Goal: Transaction & Acquisition: Purchase product/service

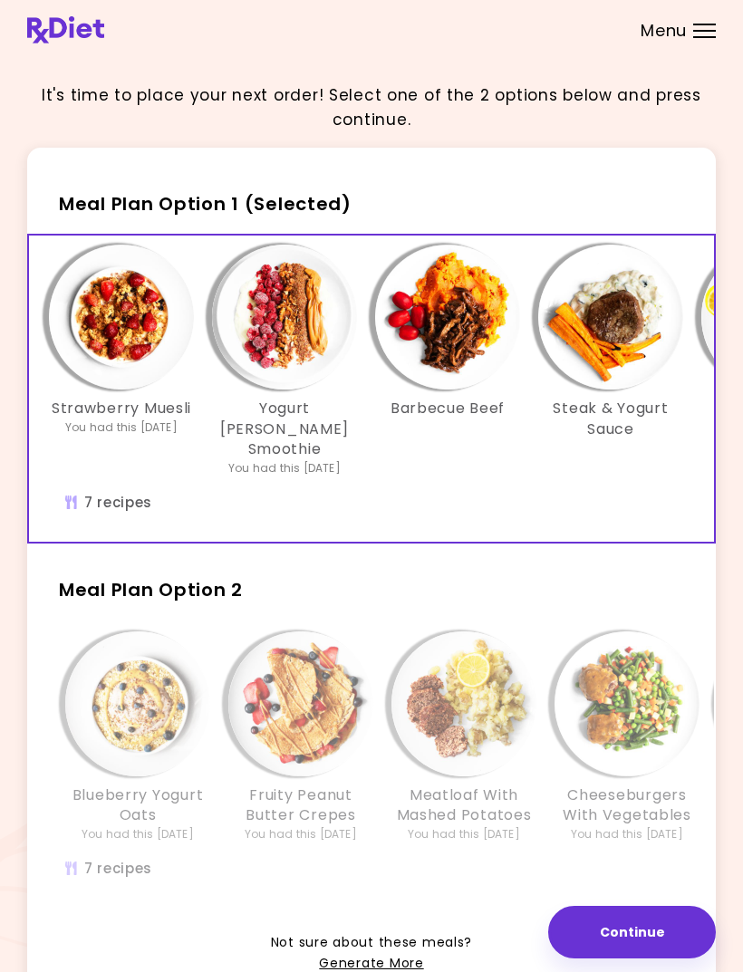
scroll to position [0, 16]
click at [516, 860] on div "Blueberry Yogurt Oats You had this [DATE] Fruity Peanut Butter Crepes You had t…" at bounding box center [627, 764] width 1196 height 285
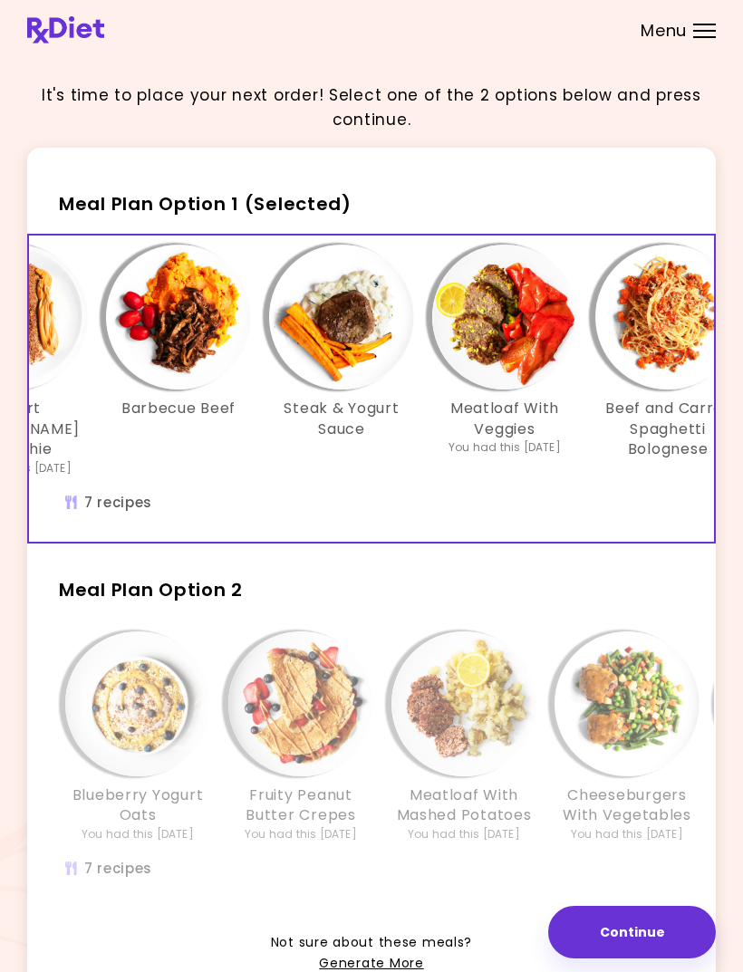
scroll to position [0, 278]
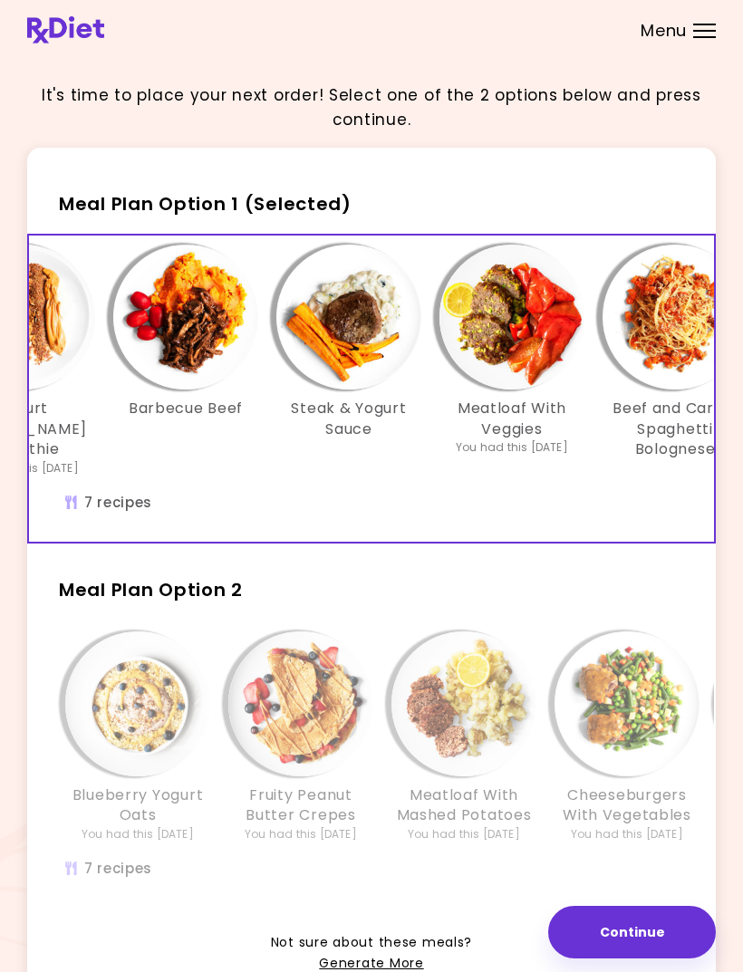
click at [198, 326] on img "Info - Barbecue Beef - Meal Plan Option 1 (Selected)" at bounding box center [185, 317] width 145 height 145
click at [215, 348] on img "Info - Barbecue Beef - Meal Plan Option 1 (Selected)" at bounding box center [185, 317] width 145 height 145
click at [362, 351] on img "Info - Steak & Yogurt Sauce - Meal Plan Option 1 (Selected)" at bounding box center [348, 317] width 145 height 145
click at [522, 486] on div "Strawberry Muesli You had this [DATE] Yogurt [PERSON_NAME] Smoothie You had thi…" at bounding box center [349, 388] width 1196 height 305
click at [535, 335] on img "Info - Meatloaf With Veggies - Meal Plan Option 1 (Selected)" at bounding box center [511, 317] width 145 height 145
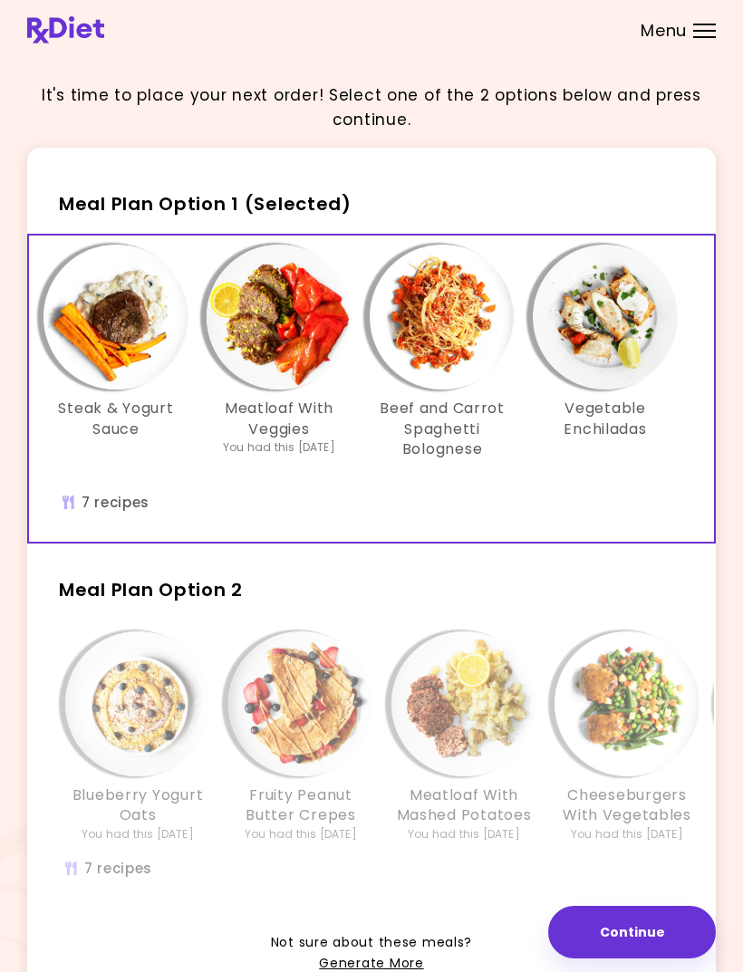
scroll to position [0, 511]
click at [452, 327] on img "Info - Beef and Carrot Spaghetti Bolognese - Meal Plan Option 1 (Selected)" at bounding box center [442, 317] width 145 height 145
click at [623, 432] on h3 "Vegetable Enchiladas" at bounding box center [605, 419] width 145 height 41
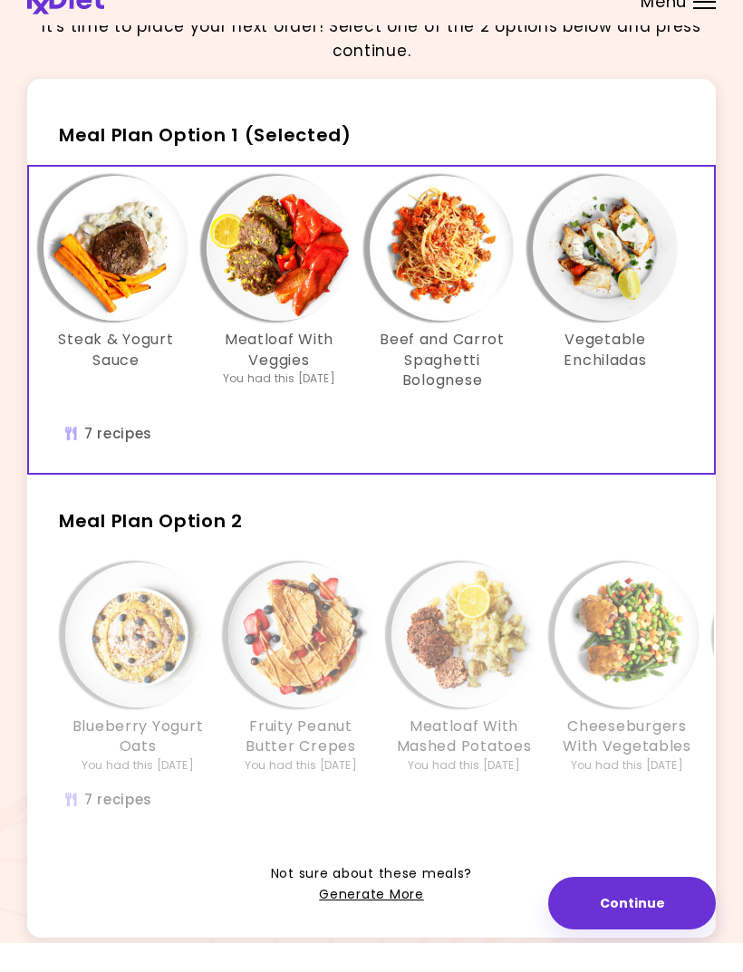
scroll to position [39, 0]
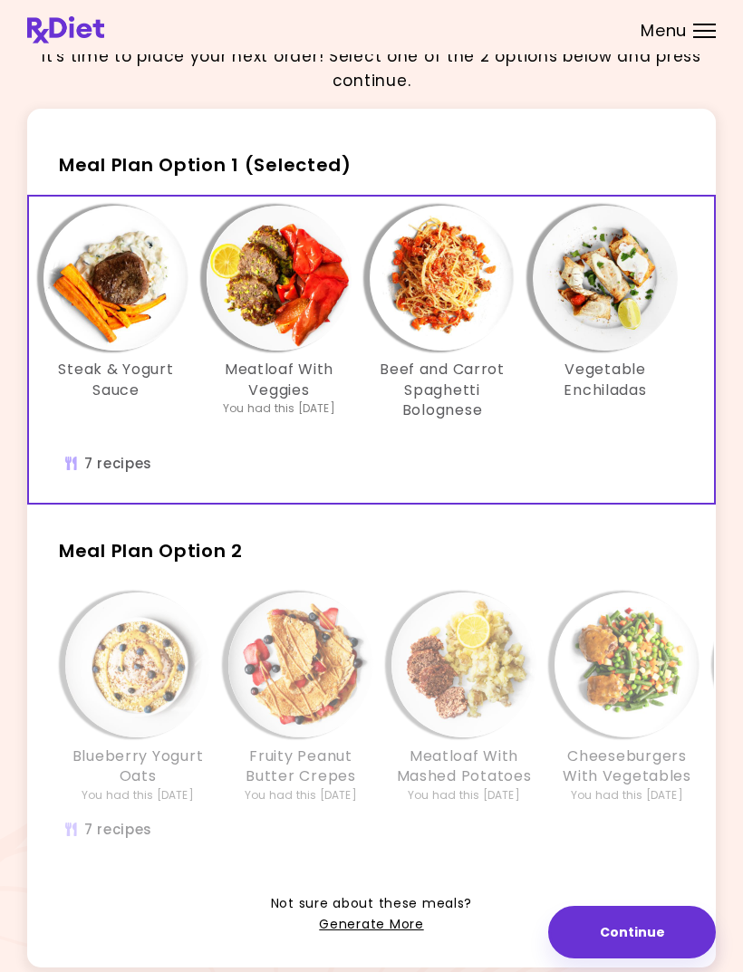
click at [344, 819] on div "Blueberry Yogurt Oats You had this [DATE] Fruity Peanut Butter Crepes You had t…" at bounding box center [627, 725] width 1196 height 285
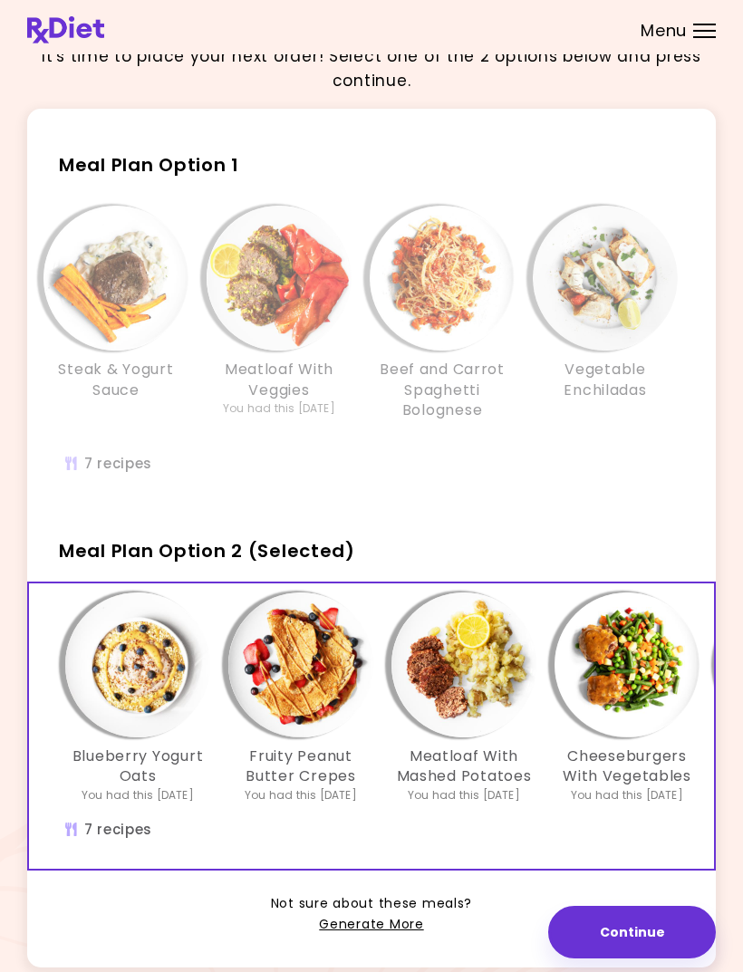
click at [482, 747] on h3 "Meatloaf With Mashed Potatoes" at bounding box center [463, 767] width 145 height 41
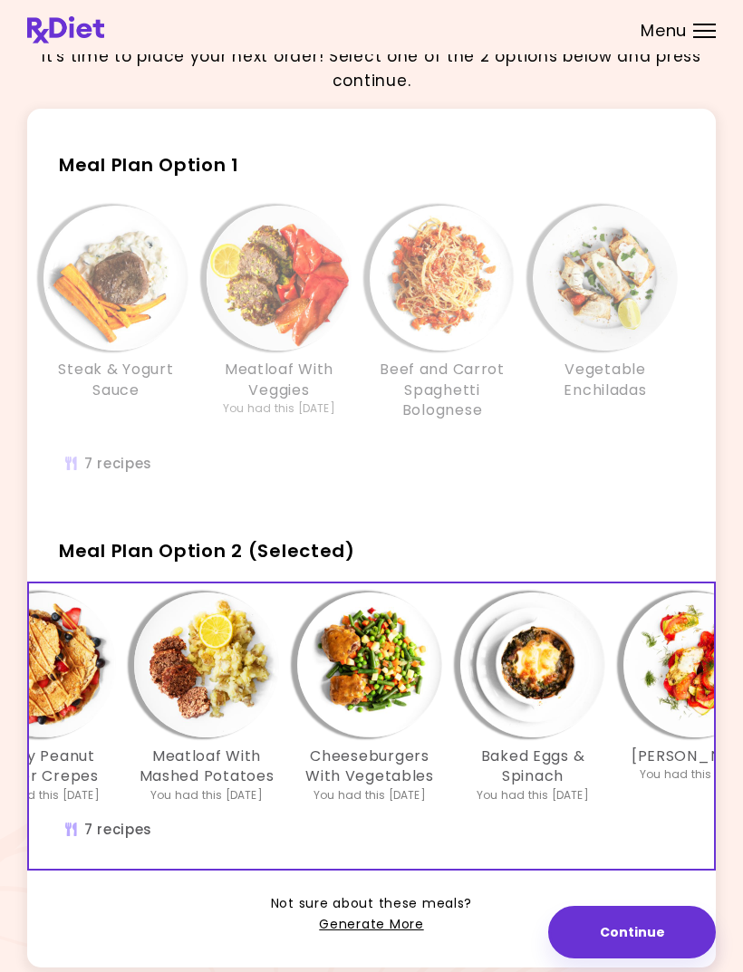
scroll to position [0, 254]
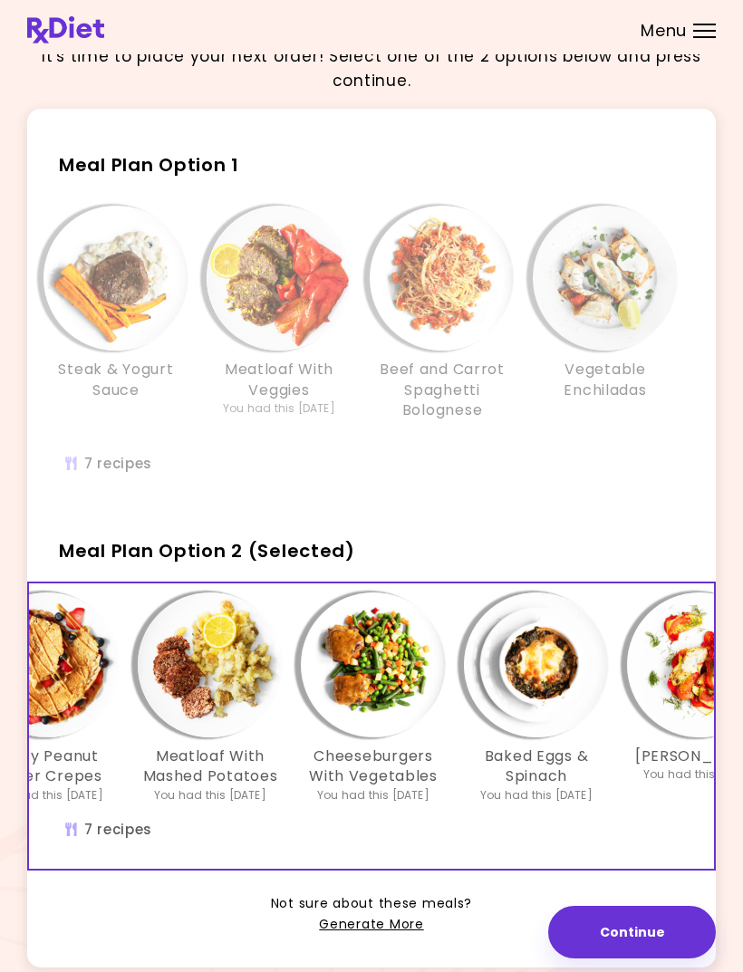
click at [393, 670] on img "Info - Cheeseburgers With Vegetables - Meal Plan Option 2 (Selected)" at bounding box center [373, 665] width 145 height 145
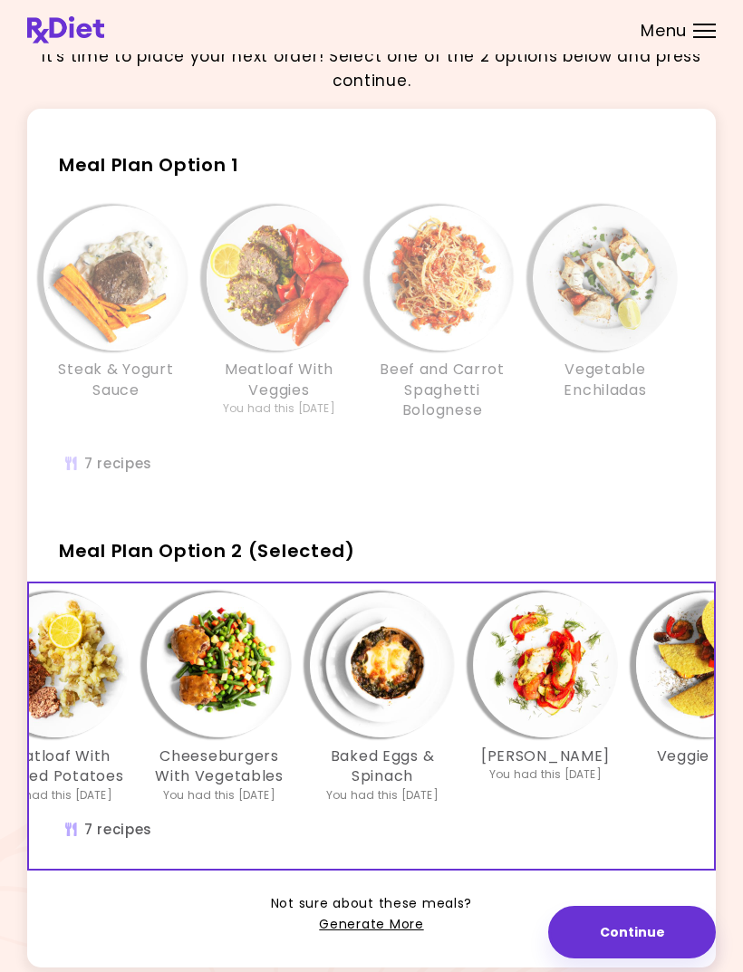
scroll to position [0, 404]
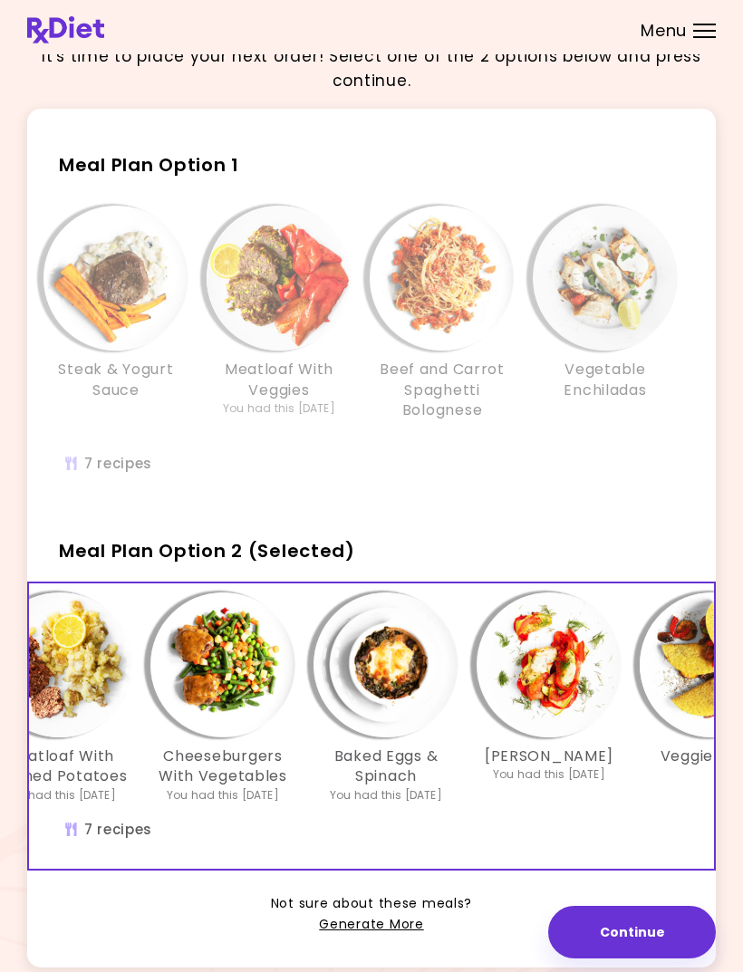
click at [412, 652] on img "Info - Baked Eggs & Spinach - Meal Plan Option 2 (Selected)" at bounding box center [385, 665] width 145 height 145
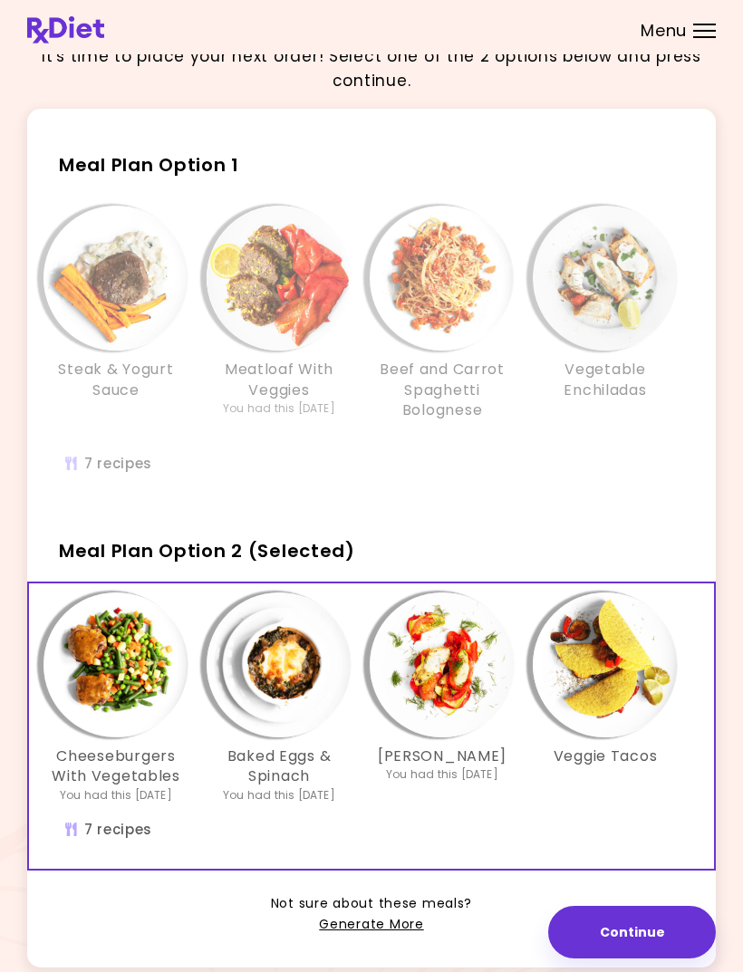
scroll to position [0, 511]
click at [645, 678] on img "Info - Veggie Tacos - Meal Plan Option 2 (Selected)" at bounding box center [605, 665] width 145 height 145
click at [497, 410] on h3 "Beef and Carrot Spaghetti Bolognese" at bounding box center [442, 390] width 145 height 61
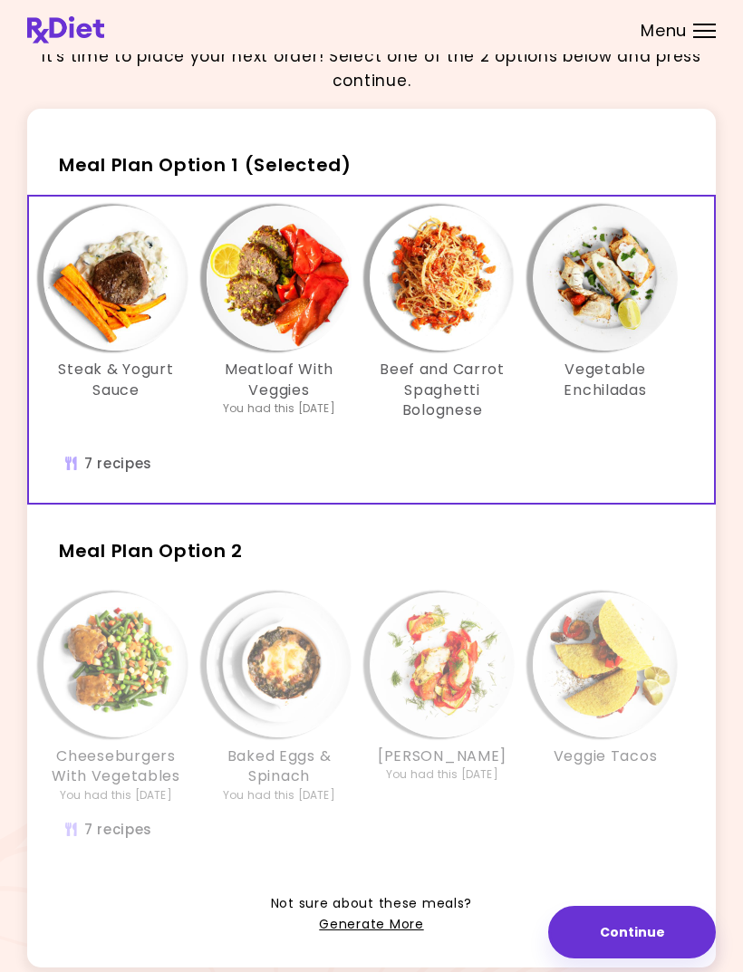
click at [637, 959] on button "Continue" at bounding box center [632, 932] width 168 height 53
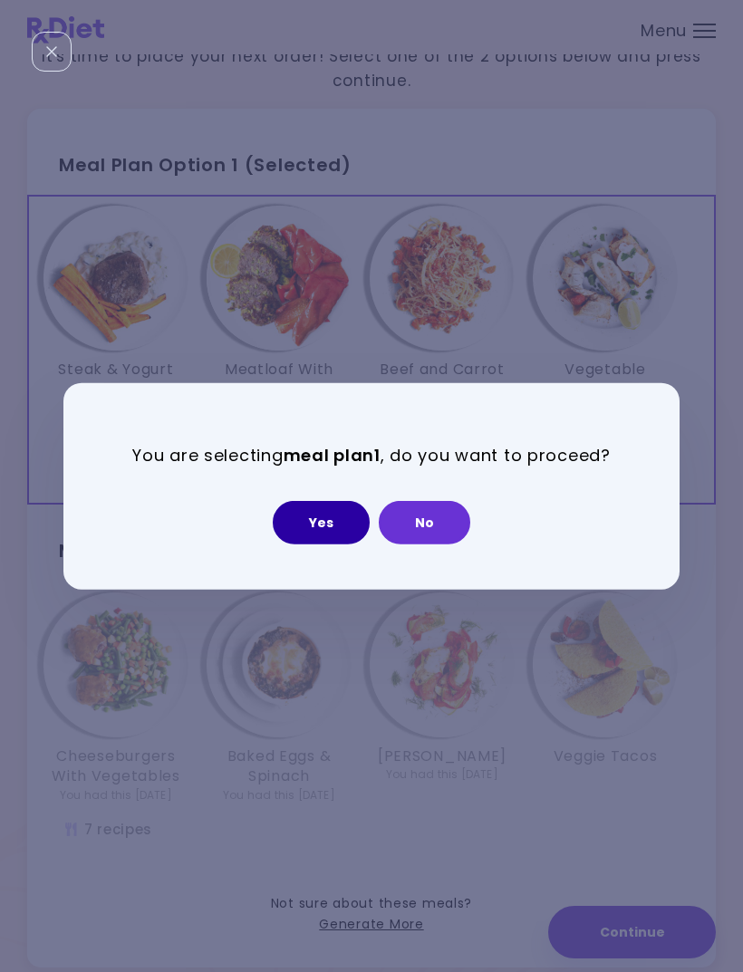
click at [328, 544] on button "Yes" at bounding box center [321, 522] width 97 height 43
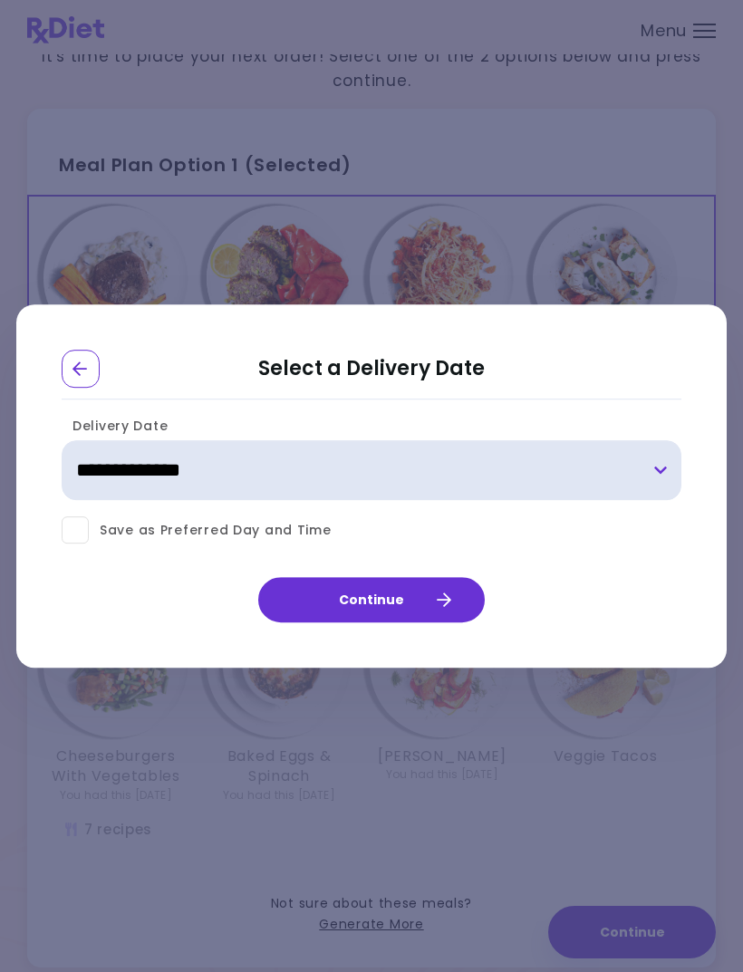
click at [665, 501] on select "**********" at bounding box center [372, 471] width 620 height 60
select select "**********"
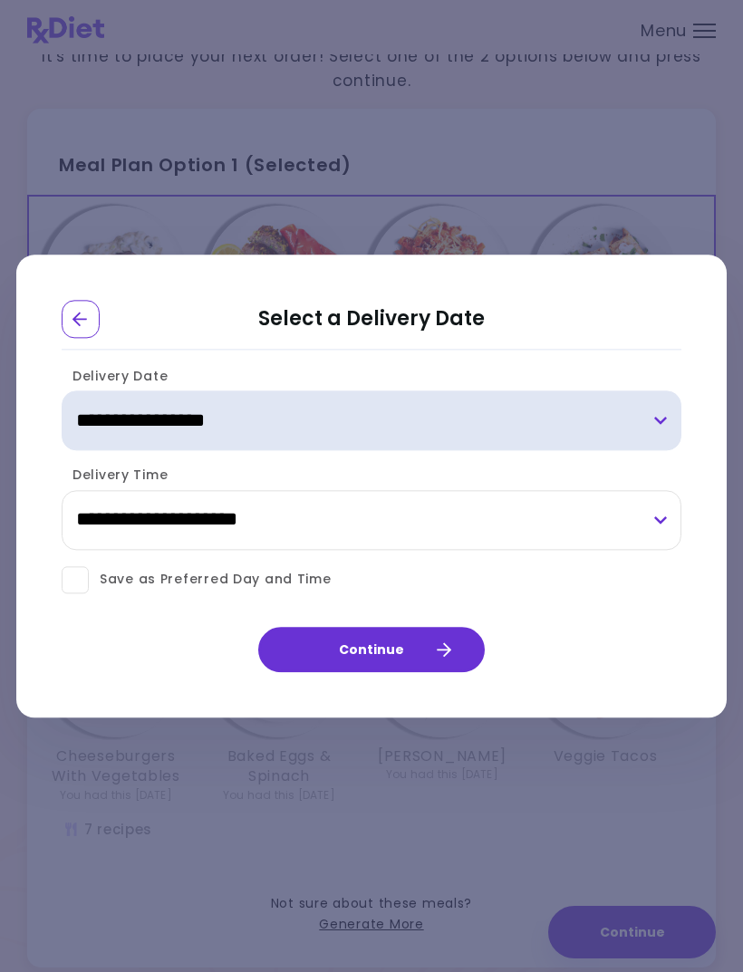
click at [667, 451] on select "**********" at bounding box center [372, 421] width 620 height 60
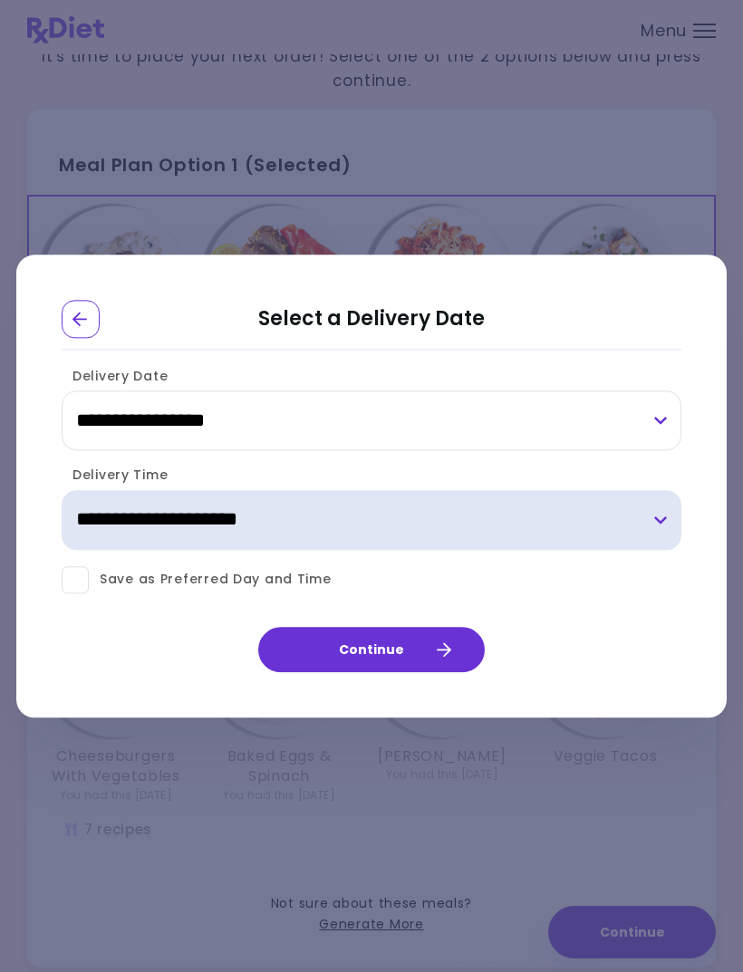
click at [408, 550] on select "**********" at bounding box center [372, 520] width 620 height 60
select select "*"
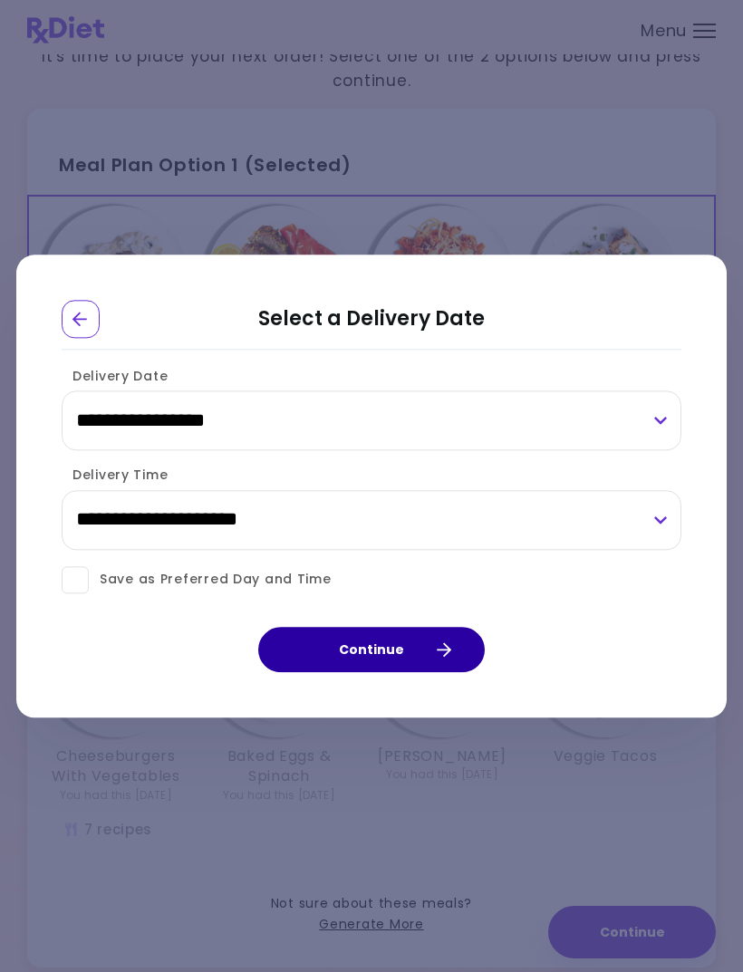
click at [385, 672] on button "Continue" at bounding box center [371, 649] width 227 height 45
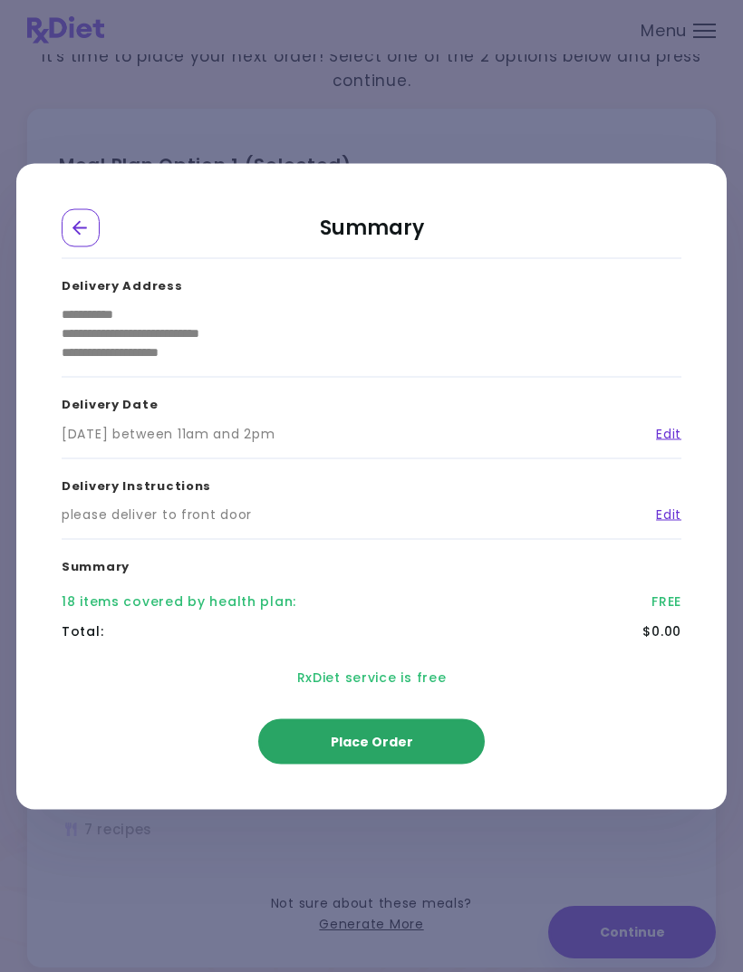
click at [415, 764] on button "Place Order" at bounding box center [371, 740] width 227 height 45
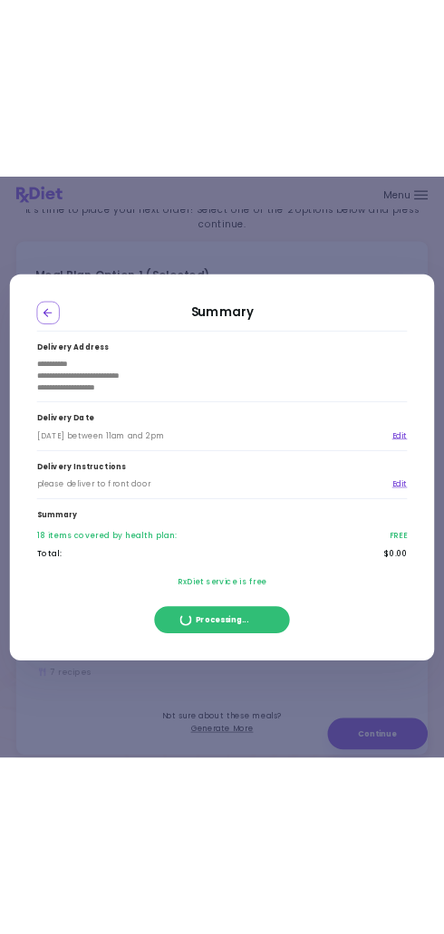
scroll to position [0, 0]
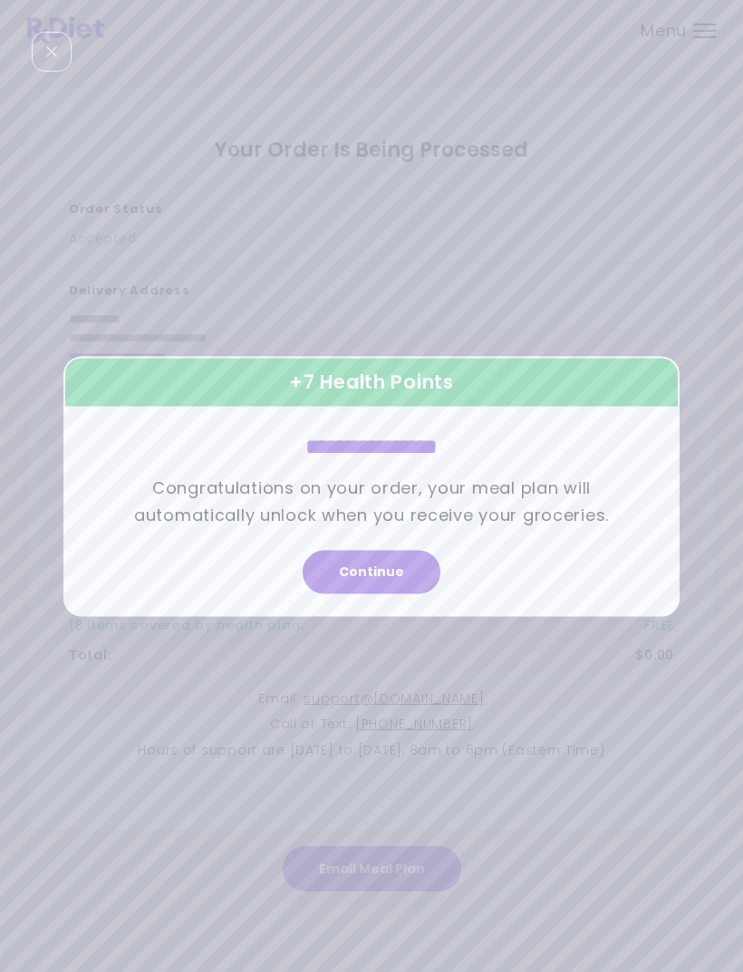
click at [389, 593] on button "Continue" at bounding box center [372, 571] width 138 height 43
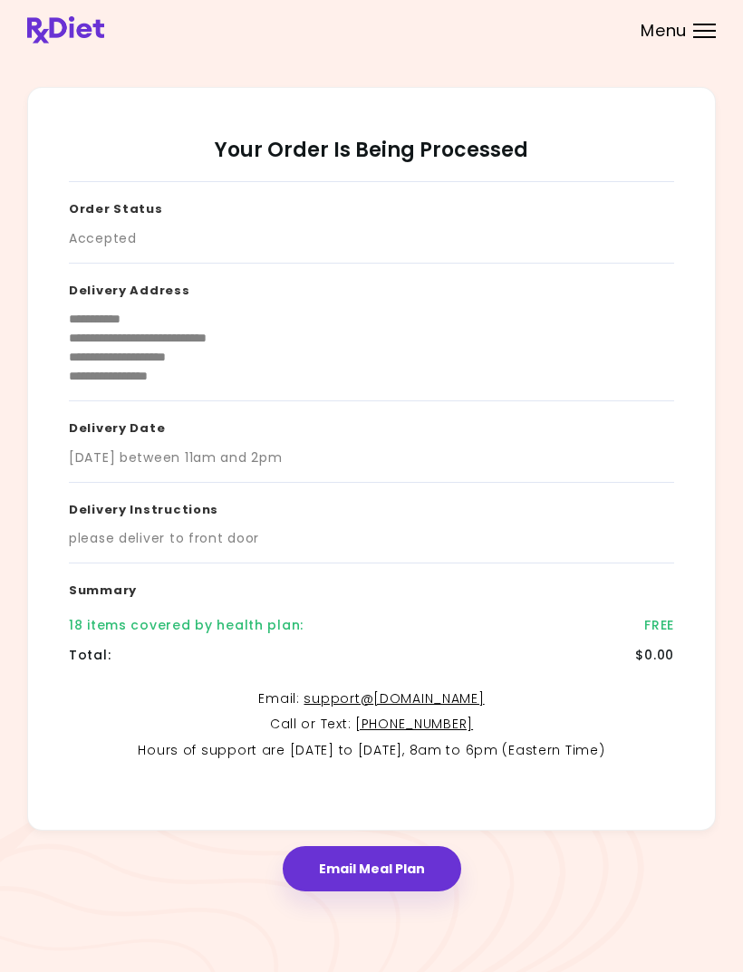
click at [542, 911] on div "**********" at bounding box center [371, 489] width 689 height 843
click at [416, 881] on button "Email Meal Plan" at bounding box center [372, 868] width 178 height 45
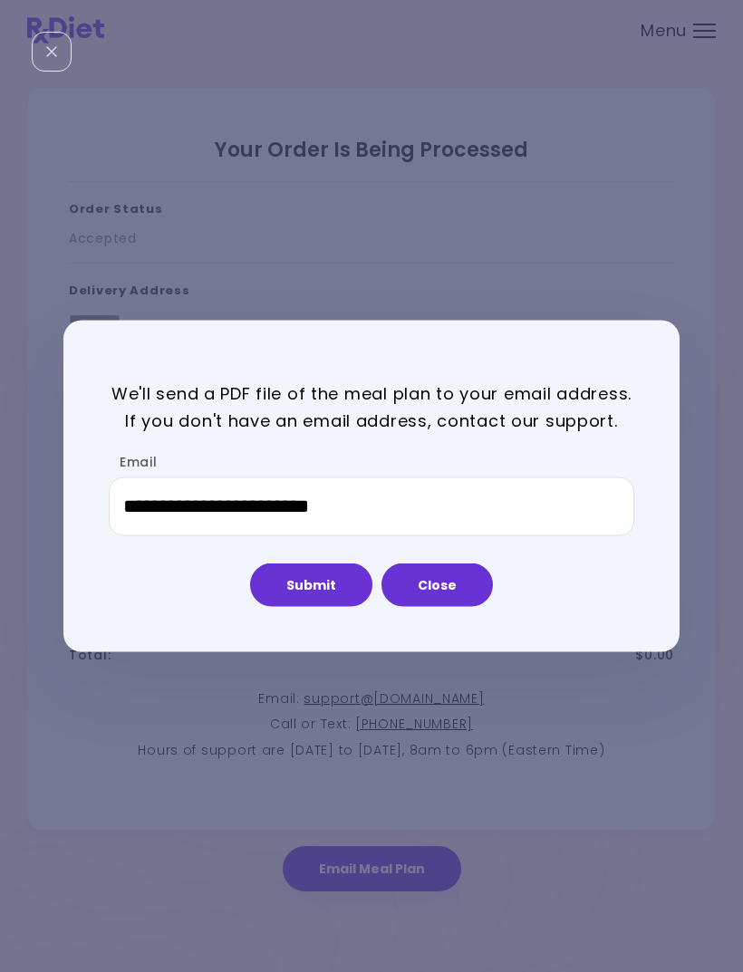
click at [436, 607] on button "Close" at bounding box center [436, 585] width 111 height 43
